Goal: Task Accomplishment & Management: Use online tool/utility

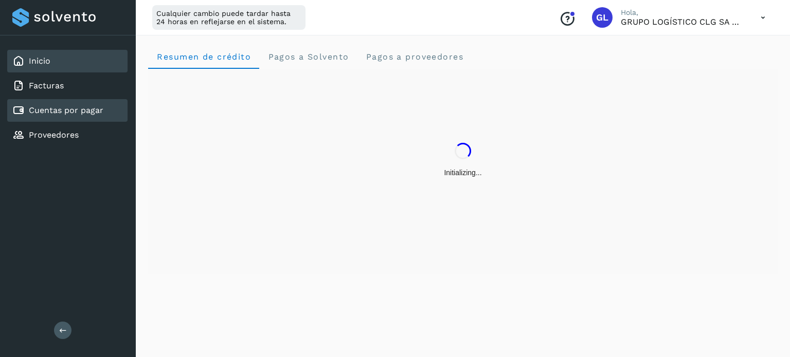
click at [74, 112] on link "Cuentas por pagar" at bounding box center [66, 110] width 75 height 10
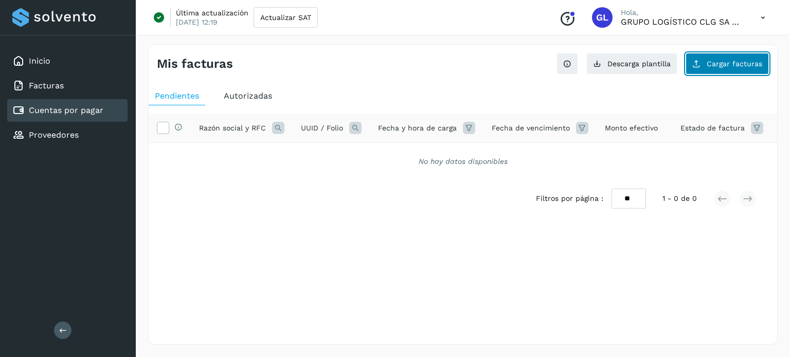
click at [736, 59] on button "Cargar facturas" at bounding box center [726, 64] width 83 height 22
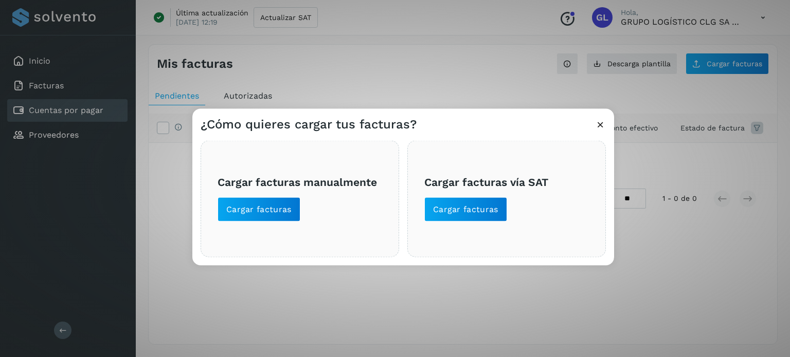
click at [496, 192] on span "Cargar facturas vía SAT Cargar facturas" at bounding box center [506, 199] width 165 height 46
click at [475, 209] on span "Cargar facturas" at bounding box center [465, 209] width 65 height 11
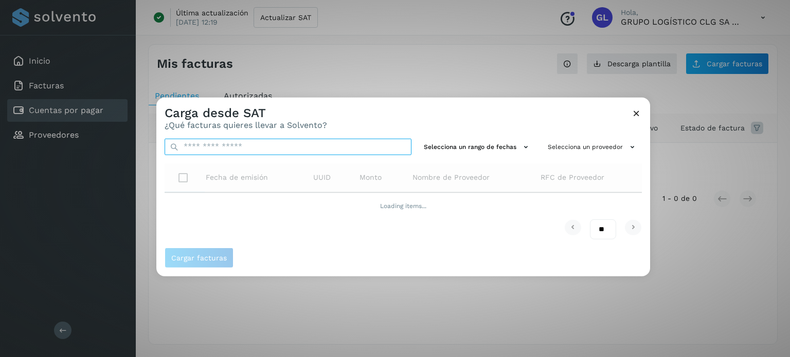
click at [331, 150] on input "text" at bounding box center [288, 146] width 247 height 16
paste input "**********"
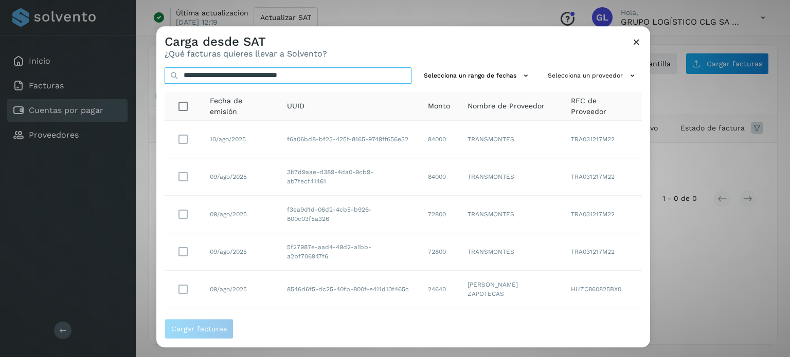
scroll to position [204, 0]
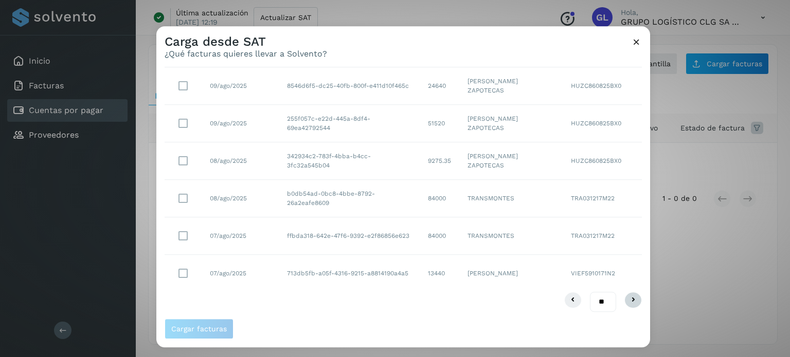
type input "**********"
click at [627, 301] on icon at bounding box center [633, 301] width 12 height 12
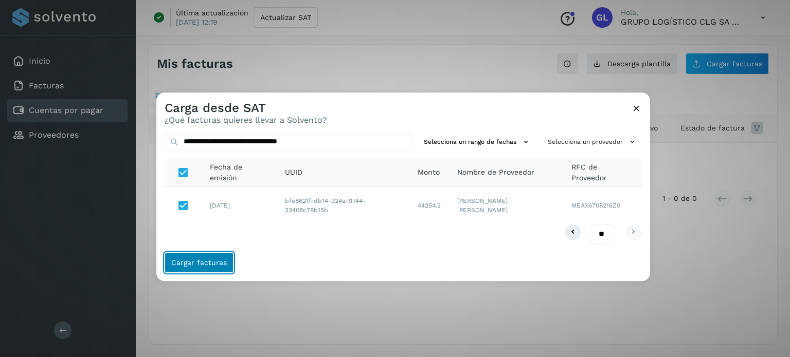
click at [201, 261] on span "Cargar facturas" at bounding box center [199, 262] width 56 height 7
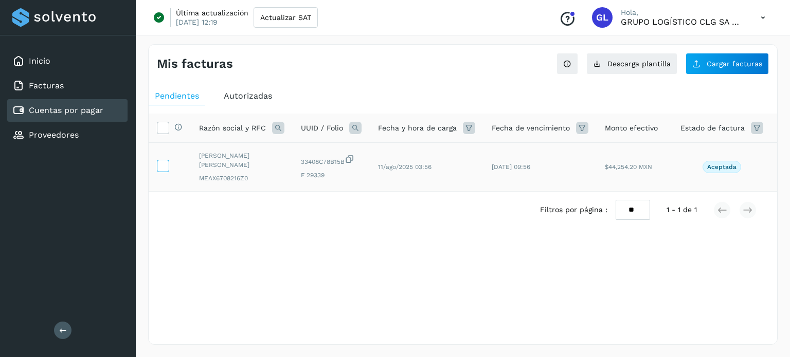
click at [160, 161] on icon at bounding box center [162, 165] width 11 height 11
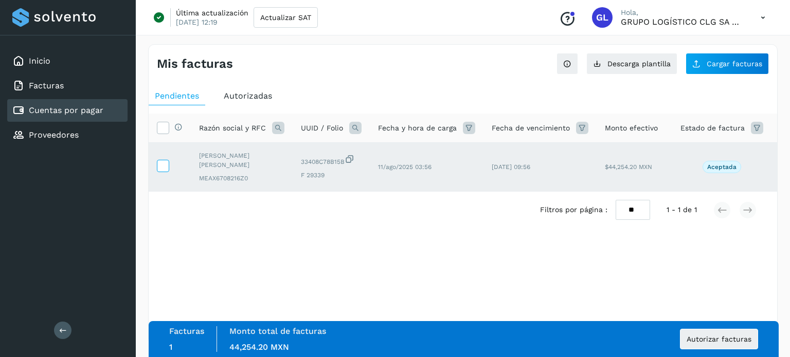
drag, startPoint x: 202, startPoint y: 162, endPoint x: 162, endPoint y: 166, distance: 39.8
click at [162, 166] on icon at bounding box center [162, 165] width 11 height 11
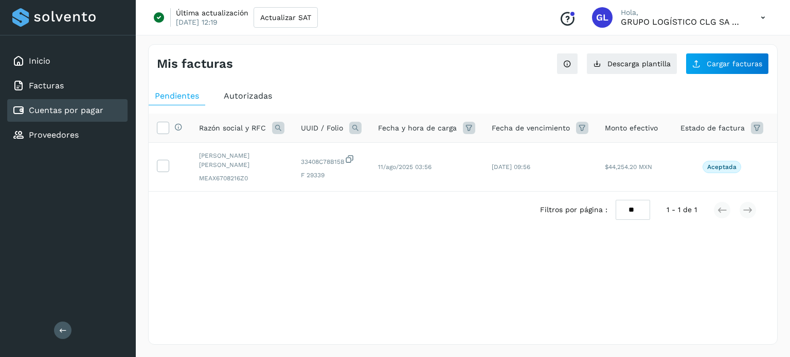
click at [186, 236] on div "Selecciona una fecha" at bounding box center [463, 236] width 628 height 17
